Goal: Task Accomplishment & Management: Manage account settings

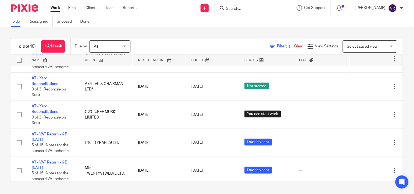
scroll to position [327, 0]
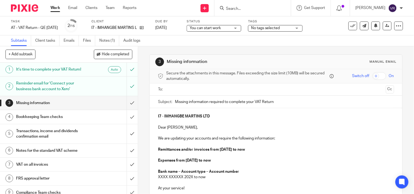
click at [241, 29] on div "You can start work You can start work" at bounding box center [214, 28] width 55 height 7
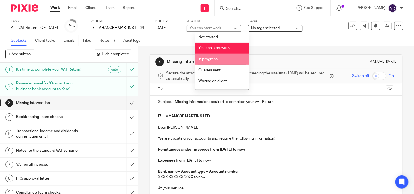
click at [215, 58] on span "In progress" at bounding box center [207, 59] width 19 height 4
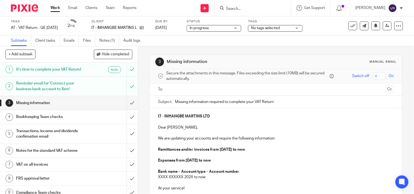
click at [220, 40] on div "Subtasks Client tasks Emails Files Notes (1) Audit logs" at bounding box center [207, 40] width 414 height 11
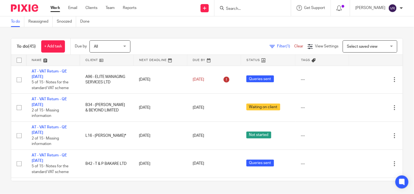
scroll to position [242, 0]
click at [202, 34] on div "To do (45) + Add task Due by All All Today Tomorrow This week Next week This mo…" at bounding box center [207, 109] width 414 height 165
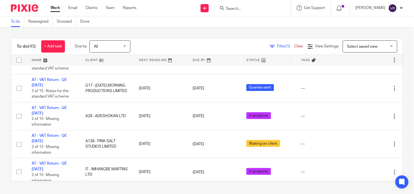
scroll to position [182, 0]
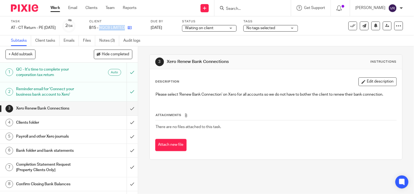
drag, startPoint x: 109, startPoint y: 26, endPoint x: 134, endPoint y: 27, distance: 25.4
click at [134, 27] on div "B15 - NQCB LIMITED" at bounding box center [116, 27] width 55 height 5
copy div "NQCB LIMITED"
click at [110, 42] on link "Notes (3)" at bounding box center [109, 40] width 20 height 11
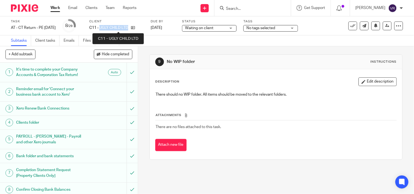
drag, startPoint x: 109, startPoint y: 27, endPoint x: 137, endPoint y: 29, distance: 27.9
click at [128, 29] on p "C11 - UGLY CHILD LTD" at bounding box center [108, 27] width 39 height 5
copy p "UGLY CHILD LTD"
click at [194, 38] on div "Subtasks Client tasks Emails Files Notes (3) Audit logs" at bounding box center [207, 40] width 414 height 11
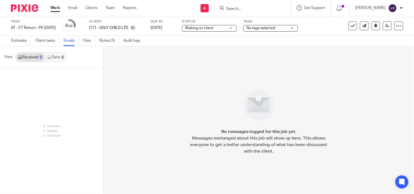
click at [55, 54] on link "Sent 4" at bounding box center [55, 57] width 21 height 9
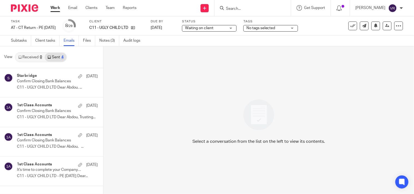
click at [57, 57] on link "Sent 4" at bounding box center [55, 57] width 21 height 9
click at [48, 174] on p "C11 - UGLY CHILD LTD - PE 31 Mar 2025 Dear..." at bounding box center [49, 176] width 64 height 5
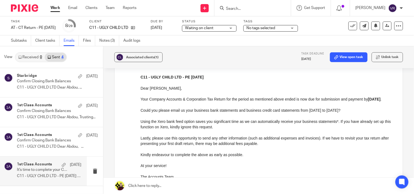
scroll to position [39, 0]
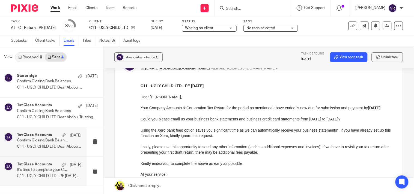
click at [34, 148] on p "C11 - UGLY CHILD LTD Dear Abdou, ..." at bounding box center [49, 147] width 64 height 5
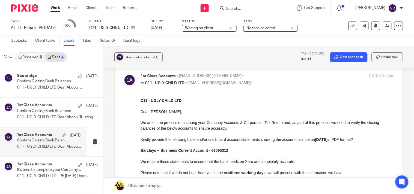
scroll to position [30, 0]
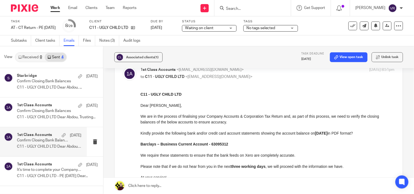
click at [45, 141] on p "Confirm Closing Bank Balances" at bounding box center [43, 140] width 52 height 5
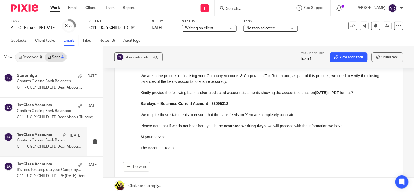
scroll to position [61, 0]
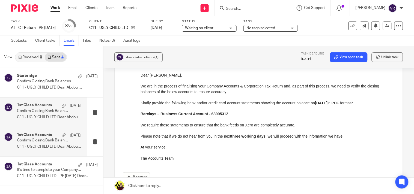
click at [52, 113] on p "Confirm Closing Bank Balances" at bounding box center [43, 111] width 52 height 5
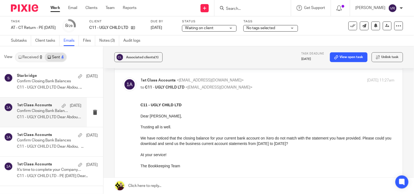
scroll to position [30, 0]
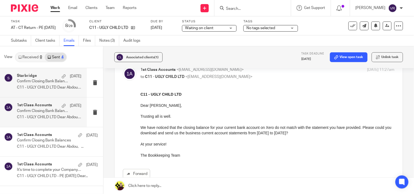
click at [61, 87] on p "C11 - UGLY CHILD LTD Dear Abdou, ..." at bounding box center [49, 87] width 64 height 5
click at [47, 113] on div "1st Class Accounts 9 May Confirm Closing Bank Balances C11 - UGLY CHILD LTD Dea…" at bounding box center [49, 112] width 64 height 18
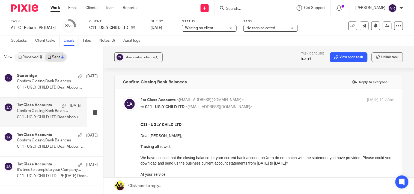
scroll to position [0, 0]
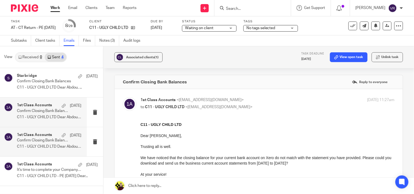
click at [51, 143] on p "Confirm Closing Bank Balances" at bounding box center [43, 140] width 52 height 5
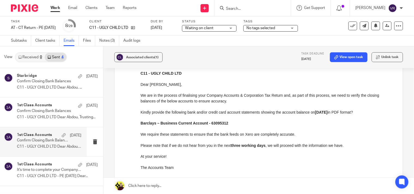
scroll to position [61, 0]
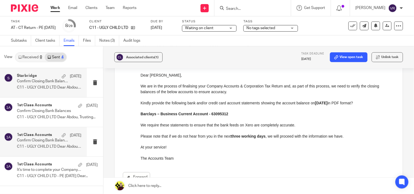
click at [45, 83] on p "Confirm Closing Bank Balances" at bounding box center [43, 81] width 52 height 5
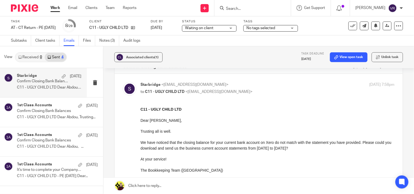
scroll to position [30, 0]
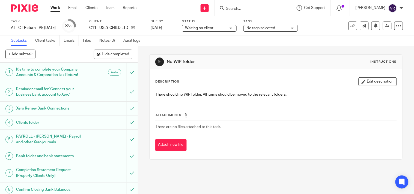
scroll to position [30, 0]
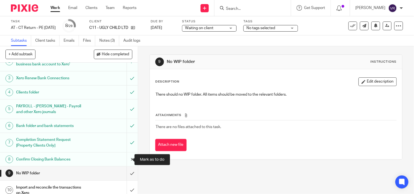
click at [126, 161] on input "submit" at bounding box center [69, 160] width 138 height 14
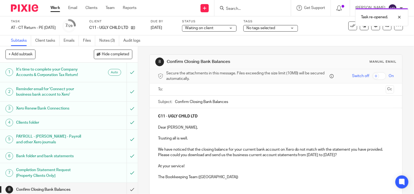
click at [246, 156] on p "We have noticed that the closing balance for your current bank account on Xero …" at bounding box center [276, 152] width 236 height 11
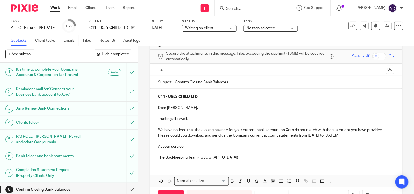
scroll to position [30, 0]
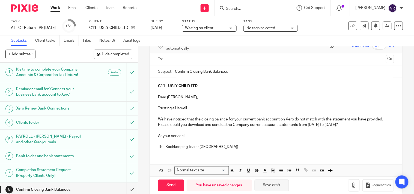
click at [277, 189] on button "Save draft" at bounding box center [271, 186] width 34 height 12
click at [185, 60] on input "text" at bounding box center [275, 59] width 215 height 6
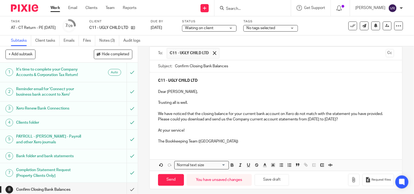
scroll to position [40, 0]
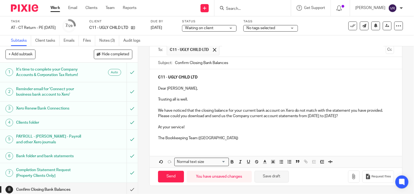
click at [269, 175] on button "Save draft" at bounding box center [271, 177] width 34 height 12
click at [262, 178] on button "Save draft" at bounding box center [271, 177] width 34 height 12
click at [172, 175] on input "Send" at bounding box center [171, 177] width 26 height 12
type input "Sent"
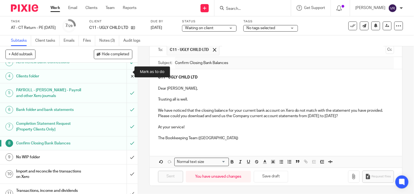
scroll to position [61, 0]
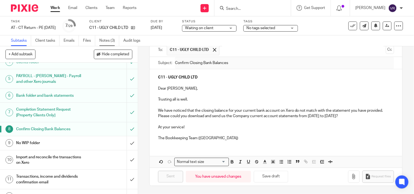
click at [108, 40] on link "Notes (3)" at bounding box center [109, 40] width 20 height 11
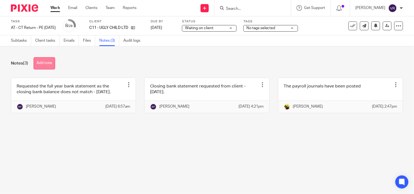
click at [52, 66] on button "Add note" at bounding box center [45, 63] width 22 height 12
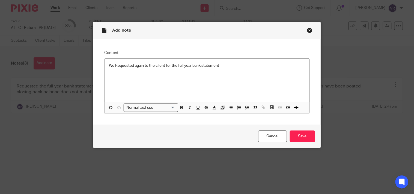
drag, startPoint x: 189, startPoint y: 32, endPoint x: 210, endPoint y: 33, distance: 21.3
click at [210, 33] on div "Add note" at bounding box center [206, 30] width 227 height 17
click at [227, 67] on p "We Requested again to the client for the full year bank statement" at bounding box center [207, 65] width 196 height 5
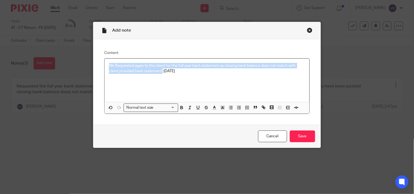
copy p "We Requested again to the client for the full year bank statement as closing ba…"
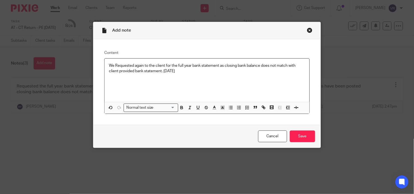
click at [193, 74] on p "We Requested again to the client for the full year bank statement as closing ba…" at bounding box center [207, 68] width 196 height 11
click at [300, 66] on p "We Requested again to the client for the full year bank statement as closing ba…" at bounding box center [207, 68] width 196 height 11
click at [259, 68] on p "We Requested again to the client for the full year bank statement as closing ba…" at bounding box center [207, 68] width 196 height 11
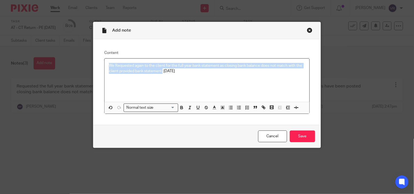
drag, startPoint x: 161, startPoint y: 70, endPoint x: 101, endPoint y: 63, distance: 59.8
click at [101, 63] on div "Content We Requested again to the client for the full year bank statement as cl…" at bounding box center [206, 82] width 227 height 86
copy p "We Requested again to the client for the full year bank statement as closing ba…"
click at [158, 72] on p "We Requested again to the client for the full year bank statement as closing ba…" at bounding box center [207, 68] width 196 height 11
drag, startPoint x: 160, startPoint y: 71, endPoint x: 104, endPoint y: 65, distance: 56.0
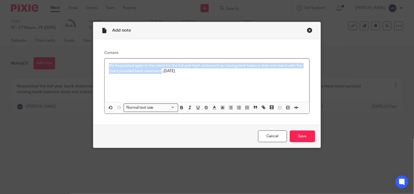
click at [104, 65] on div "We Requested again to the client for the full year bank statement as closing ba…" at bounding box center [206, 80] width 205 height 43
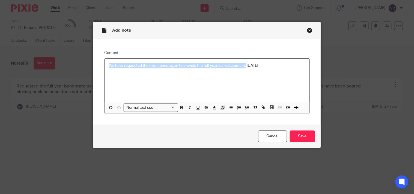
drag, startPoint x: 244, startPoint y: 65, endPoint x: 96, endPoint y: 51, distance: 149.3
click at [96, 51] on div "Content We have requested the client once again to provide the full-year bank s…" at bounding box center [206, 82] width 227 height 86
copy p "We have requested the client once again to provide the full-year bank statement."
click at [276, 69] on div "We have requested the client once again to provide the full-year bank statement…" at bounding box center [206, 80] width 205 height 43
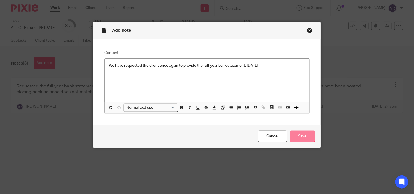
click at [307, 136] on input "Save" at bounding box center [302, 137] width 25 height 12
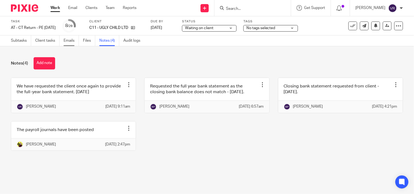
click at [73, 41] on link "Emails" at bounding box center [71, 40] width 15 height 11
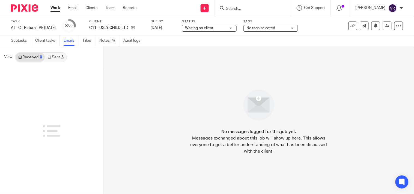
click at [62, 59] on link "Sent 5" at bounding box center [55, 57] width 21 height 9
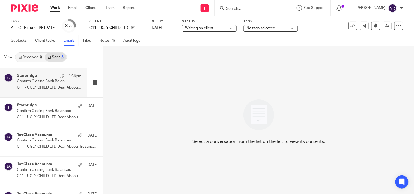
click at [46, 87] on p "C11 - UGLY CHILD LTD Dear Abdou, ..." at bounding box center [49, 87] width 64 height 5
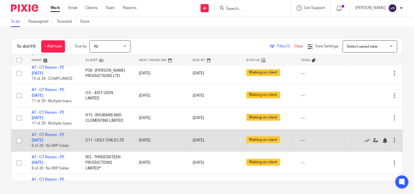
scroll to position [454, 0]
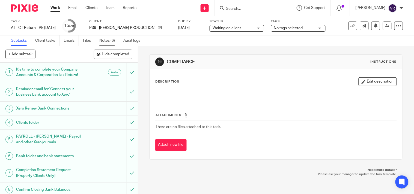
click at [113, 42] on link "Notes (6)" at bounding box center [109, 40] width 20 height 11
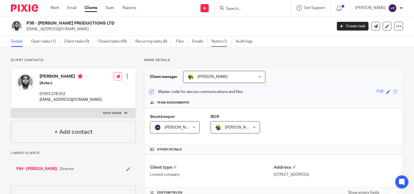
click at [217, 40] on link "Notes (1)" at bounding box center [221, 41] width 20 height 11
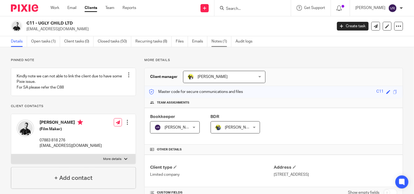
click at [219, 44] on link "Notes (1)" at bounding box center [221, 41] width 20 height 11
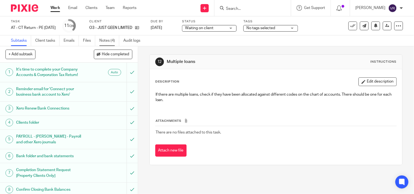
click at [110, 38] on link "Notes (4)" at bounding box center [109, 40] width 20 height 11
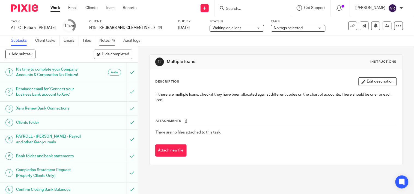
click at [115, 40] on link "Notes (4)" at bounding box center [109, 40] width 20 height 11
